Goal: Understand process/instructions

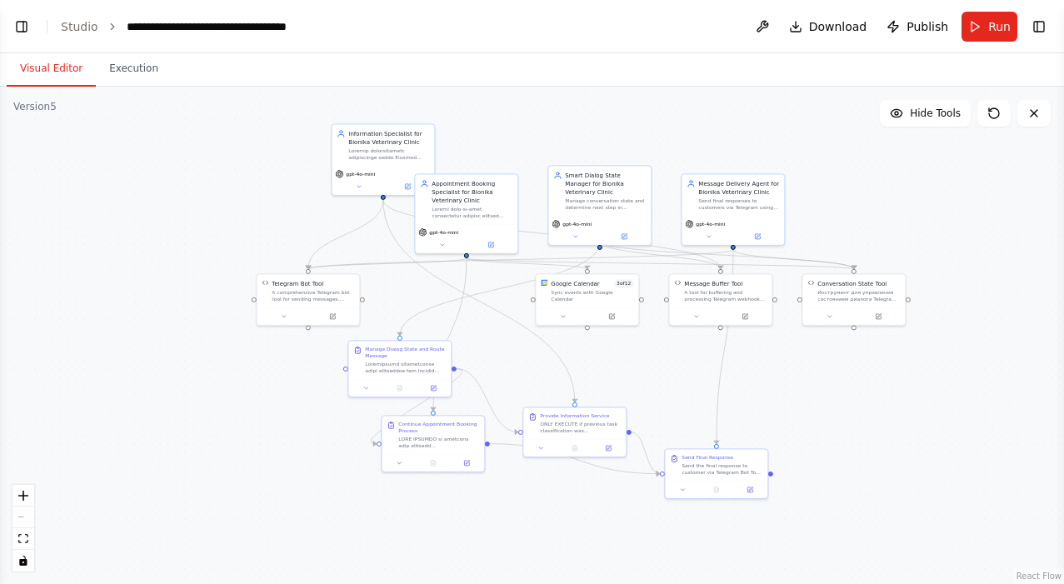
scroll to position [54213, 0]
click at [26, 33] on button "Toggle Left Sidebar" at bounding box center [21, 26] width 23 height 23
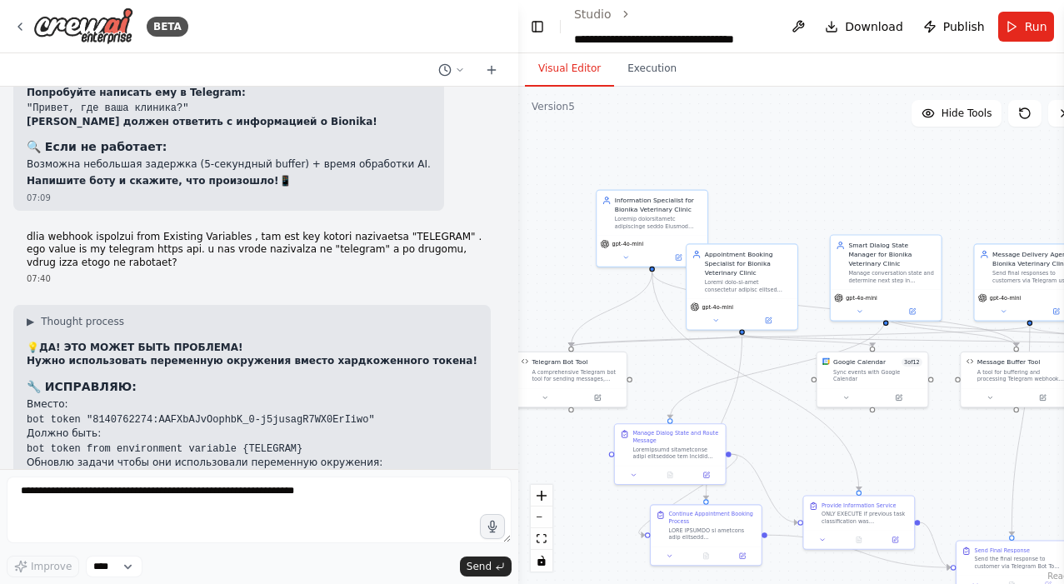
drag, startPoint x: 786, startPoint y: 245, endPoint x: 453, endPoint y: 359, distance: 352.3
click at [453, 359] on div "BETA 04:26 ▶ Thought process I'll help you create a Telegram bot automation for…" at bounding box center [532, 292] width 1064 height 584
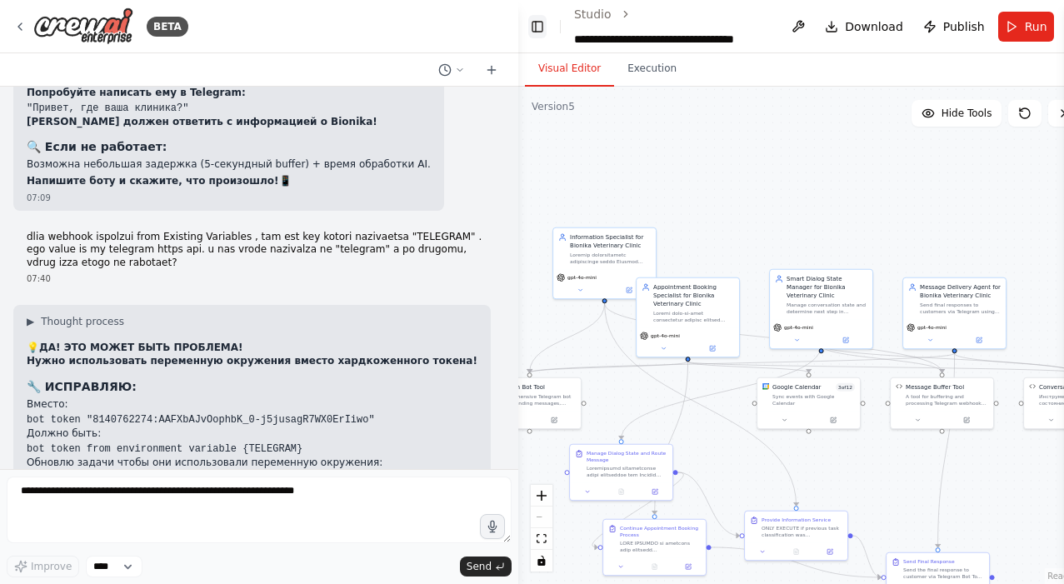
click at [546, 30] on button "Toggle Left Sidebar" at bounding box center [537, 26] width 18 height 23
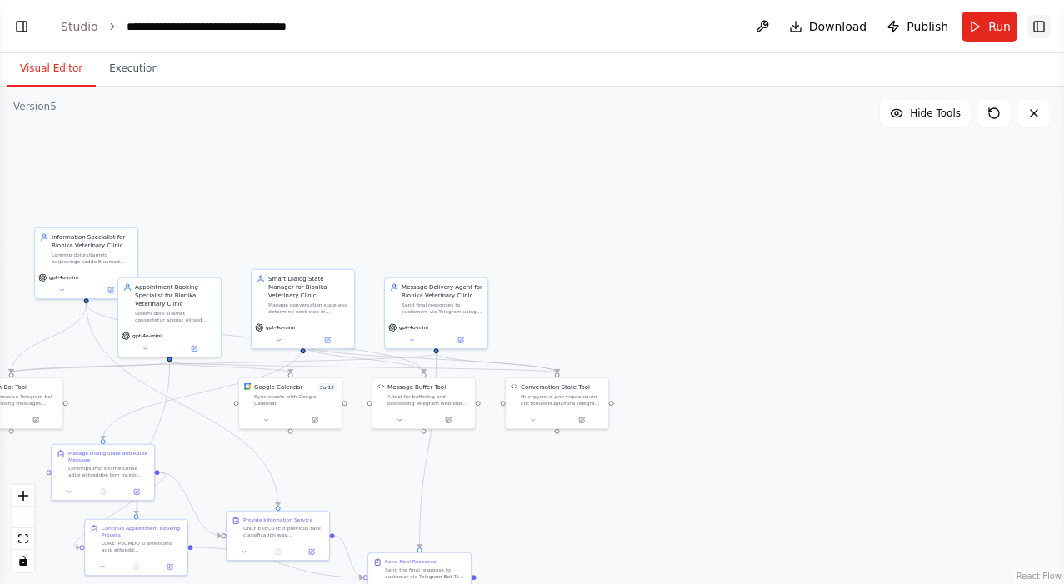
click at [1030, 25] on button "Toggle Right Sidebar" at bounding box center [1038, 26] width 23 height 23
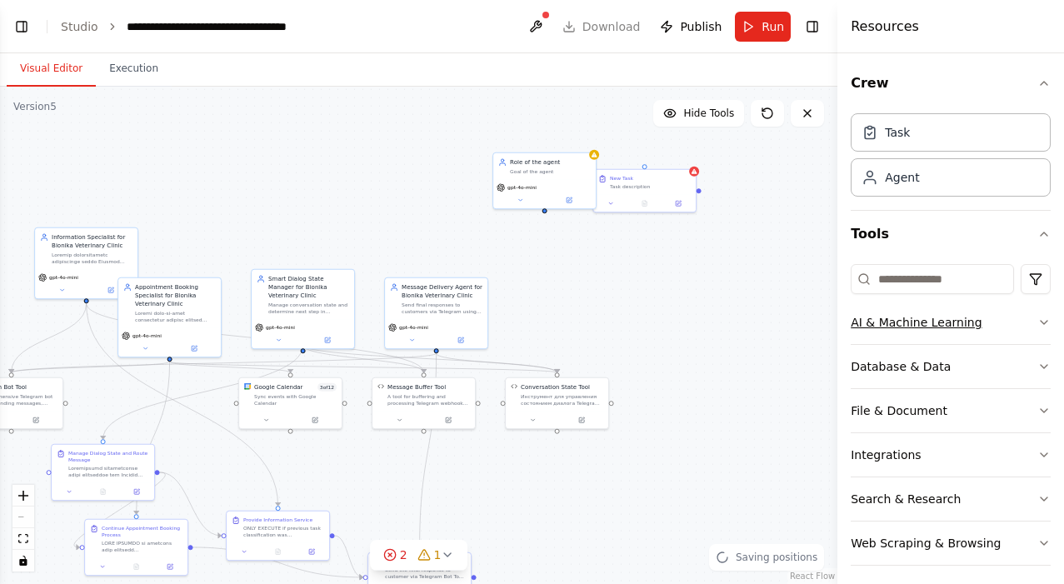
click at [1038, 322] on icon "button" at bounding box center [1043, 322] width 13 height 13
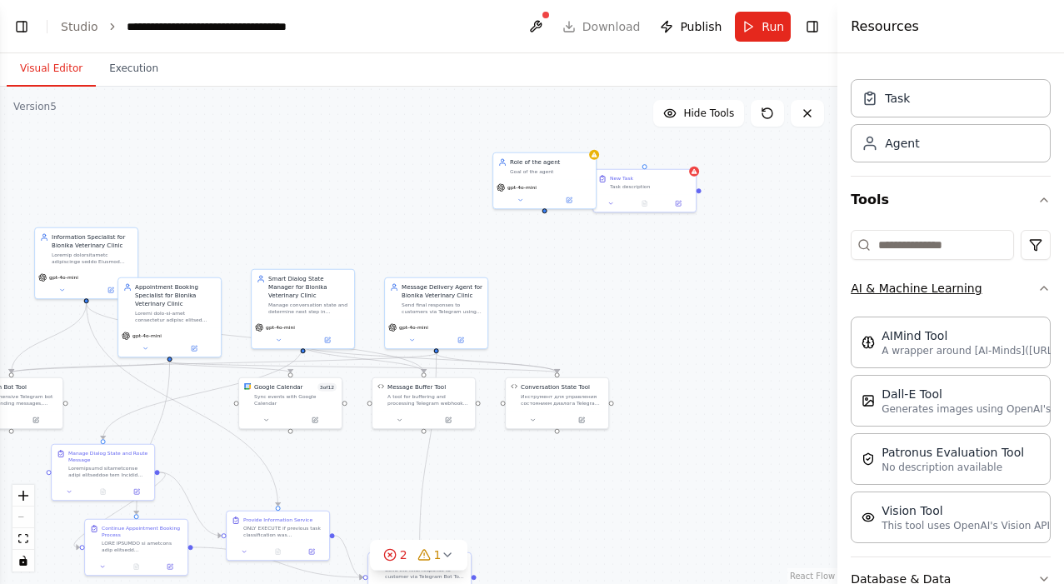
click at [1038, 299] on button "AI & Machine Learning" at bounding box center [951, 288] width 200 height 43
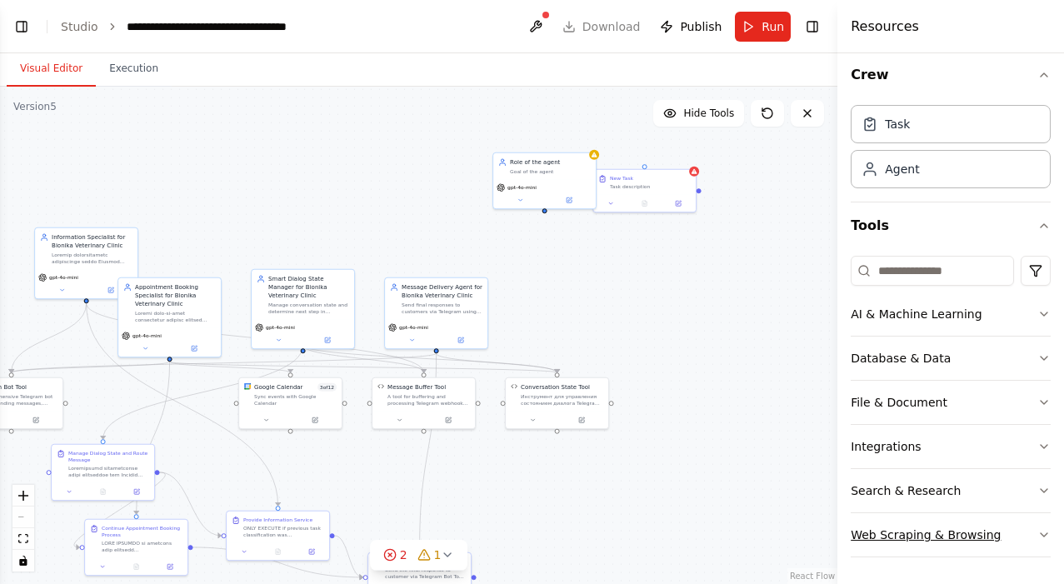
scroll to position [0, 0]
click at [970, 488] on button "Search & Research" at bounding box center [951, 490] width 200 height 43
click at [944, 534] on button "Web Scraping & Browsing" at bounding box center [951, 534] width 200 height 43
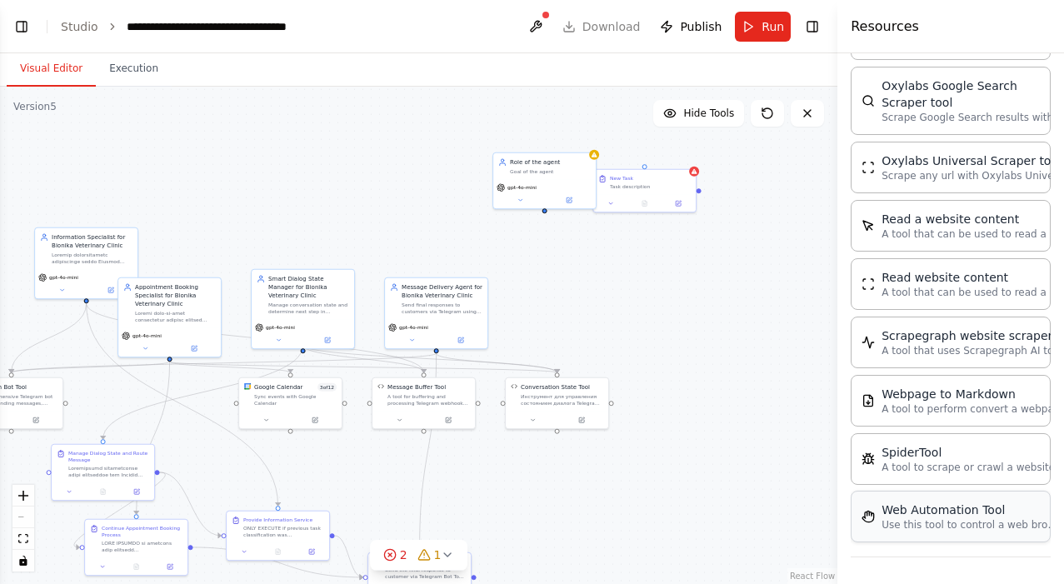
click at [946, 529] on p "Use this tool to control a web browser and interact with websites using natural…" at bounding box center [972, 524] width 183 height 13
drag, startPoint x: 394, startPoint y: 225, endPoint x: 446, endPoint y: 226, distance: 51.7
click at [446, 225] on div ".deletable-edge-delete-btn { width: 20px; height: 20px; border: 0px solid #ffff…" at bounding box center [418, 335] width 837 height 497
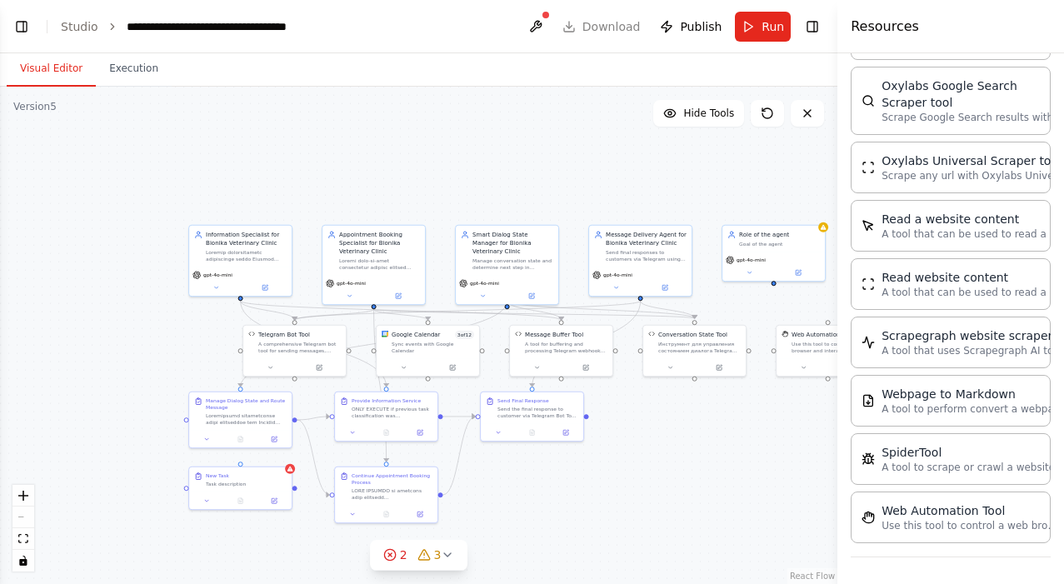
drag, startPoint x: 492, startPoint y: 180, endPoint x: 579, endPoint y: 127, distance: 101.3
click at [579, 127] on div ".deletable-edge-delete-btn { width: 20px; height: 20px; border: 0px solid #ffff…" at bounding box center [418, 335] width 837 height 497
click at [583, 25] on header "**********" at bounding box center [418, 26] width 837 height 53
click at [602, 24] on header "**********" at bounding box center [418, 26] width 837 height 53
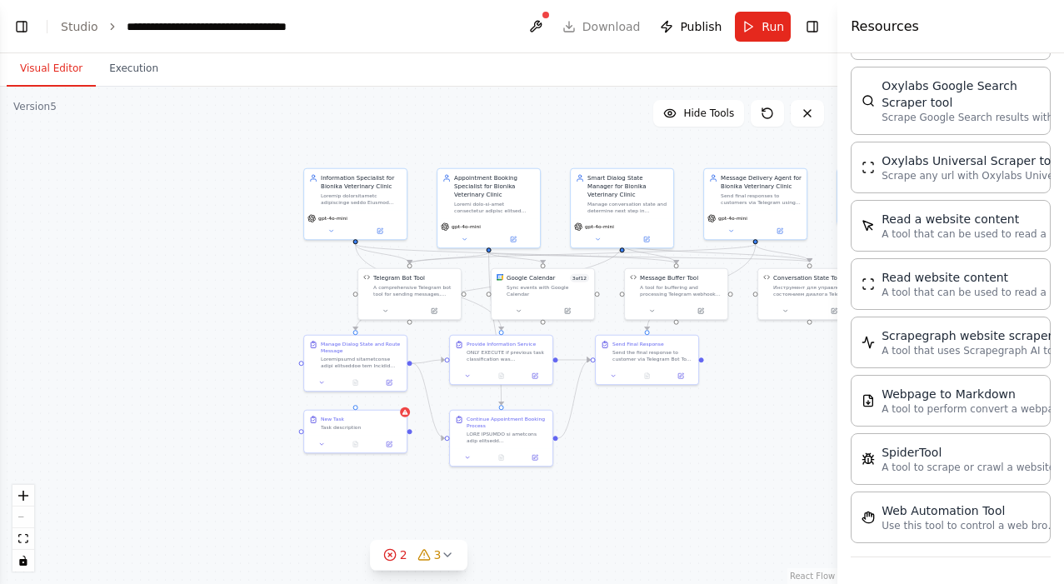
drag, startPoint x: 515, startPoint y: 169, endPoint x: 630, endPoint y: 112, distance: 128.5
click at [630, 112] on div ".deletable-edge-delete-btn { width: 20px; height: 20px; border: 0px solid #ffff…" at bounding box center [418, 335] width 837 height 497
